Goal: Task Accomplishment & Management: Manage account settings

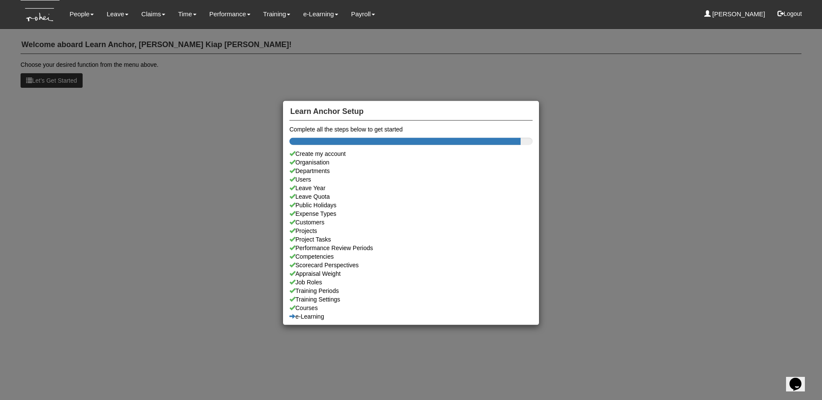
click at [82, 12] on div "Learn Anchor Setup Complete all the steps below to get started Create my accoun…" at bounding box center [411, 200] width 822 height 400
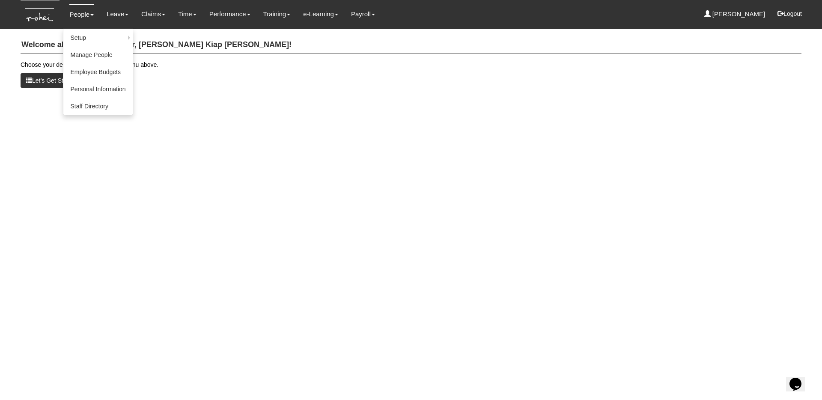
click at [81, 16] on link "People" at bounding box center [81, 14] width 24 height 20
click at [99, 48] on link "Manage People" at bounding box center [97, 54] width 69 height 17
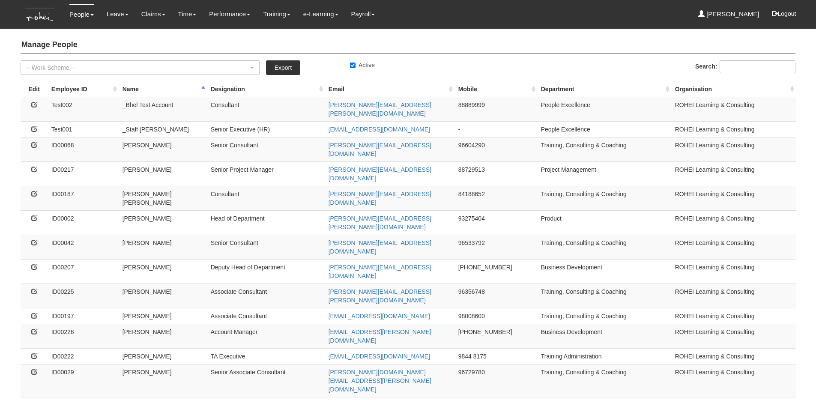
select select "50"
click at [81, 88] on th "Employee ID" at bounding box center [83, 89] width 71 height 16
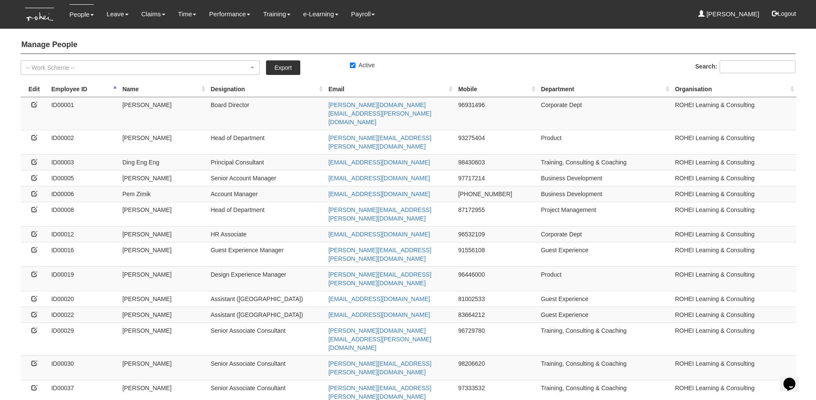
click at [79, 88] on th "Employee ID" at bounding box center [83, 89] width 71 height 16
